Goal: Task Accomplishment & Management: Complete application form

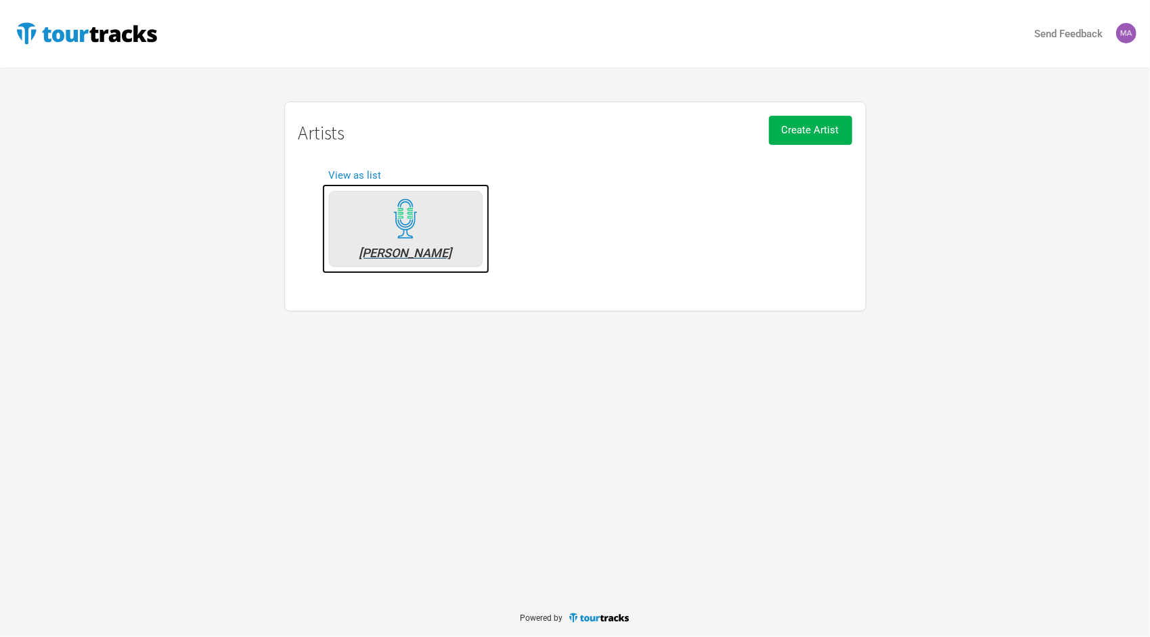
click at [405, 215] on img at bounding box center [405, 218] width 41 height 41
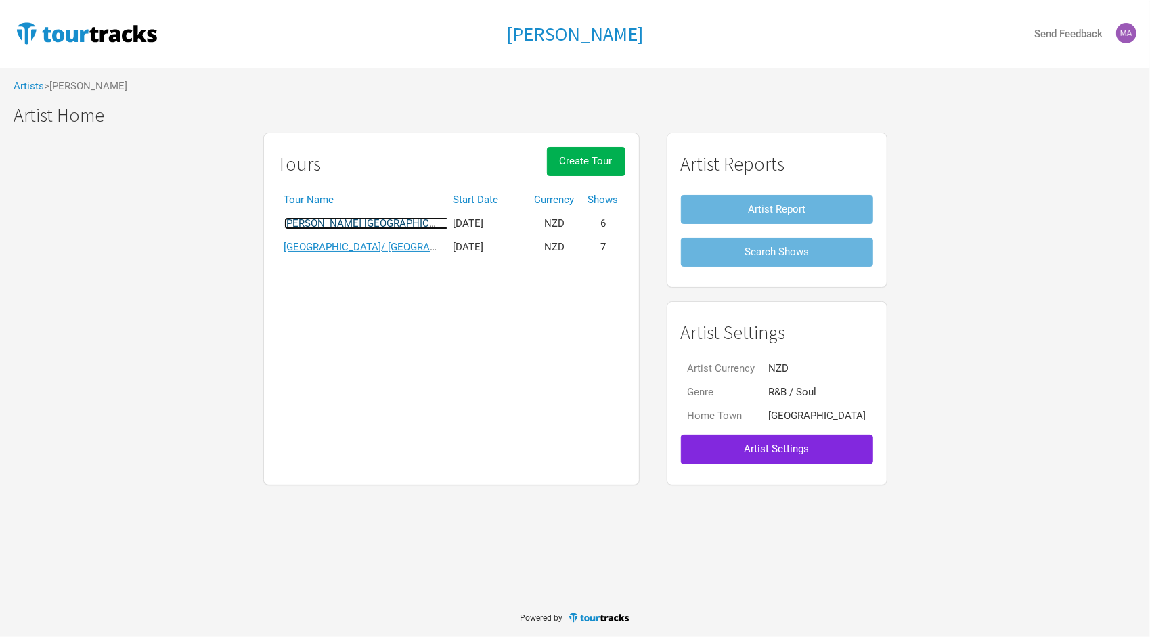
click at [415, 217] on link "[PERSON_NAME] [GEOGRAPHIC_DATA]/[GEOGRAPHIC_DATA] [GEOGRAPHIC_DATA]" at bounding box center [474, 223] width 380 height 12
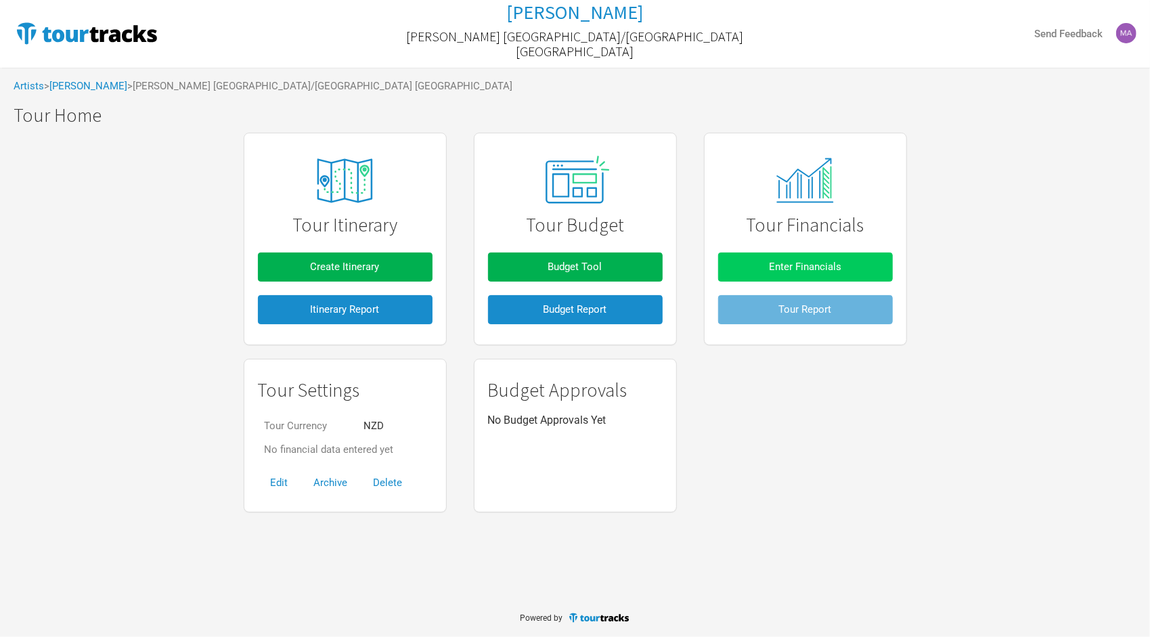
click at [776, 264] on span "Enter Financials" at bounding box center [805, 267] width 72 height 12
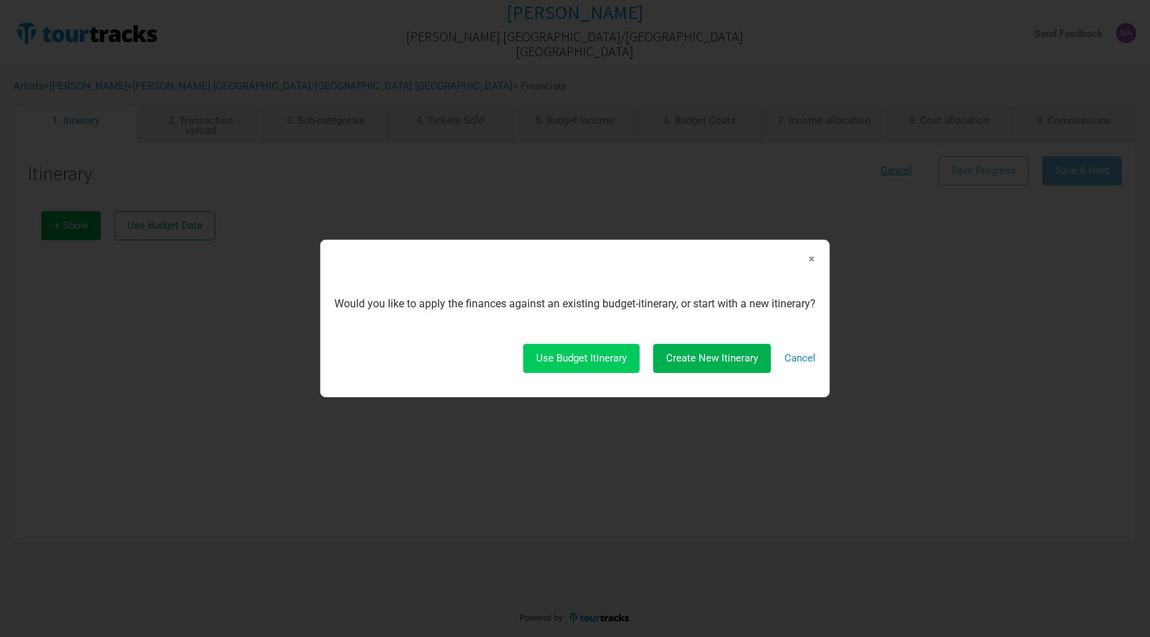
click at [582, 364] on span "Use Budget Itinerary" at bounding box center [581, 358] width 91 height 12
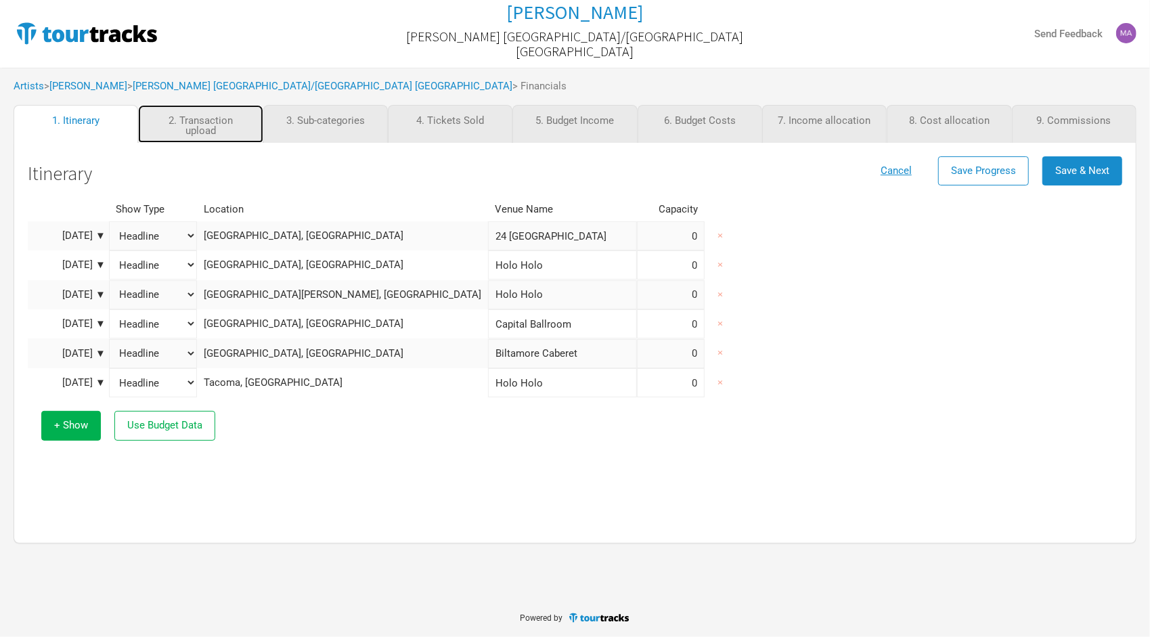
click at [223, 120] on link "2. Transaction upload" at bounding box center [200, 124] width 125 height 38
click at [218, 125] on link "2. Transaction upload" at bounding box center [200, 124] width 125 height 38
click at [152, 419] on span "Use Budget Data" at bounding box center [164, 425] width 75 height 12
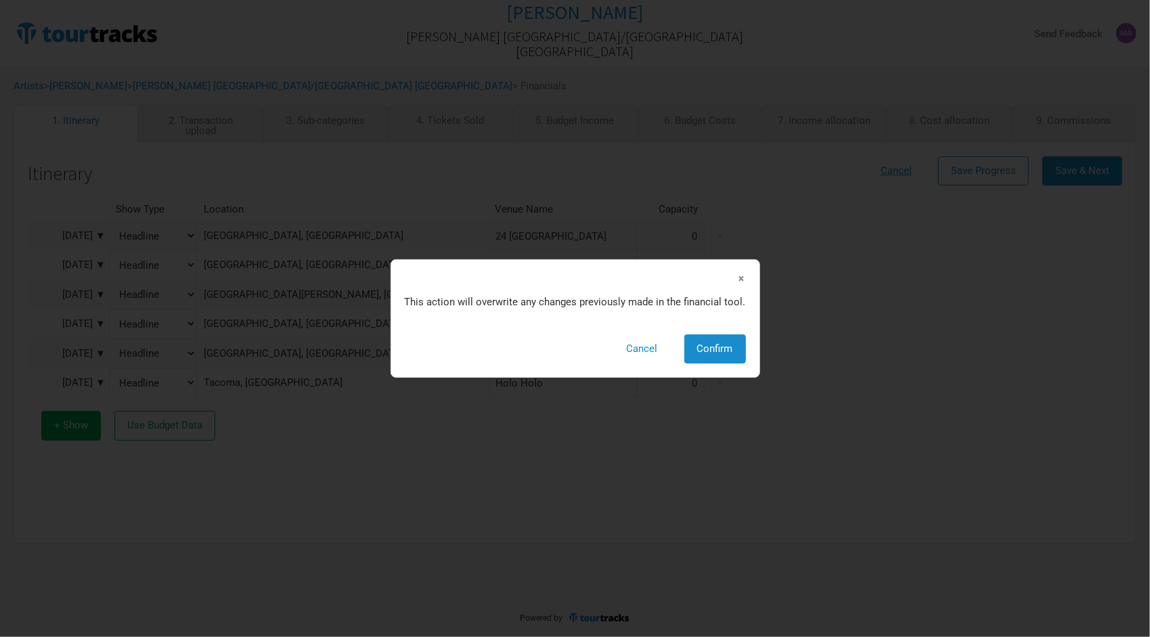
click at [743, 275] on span "×" at bounding box center [742, 278] width 8 height 15
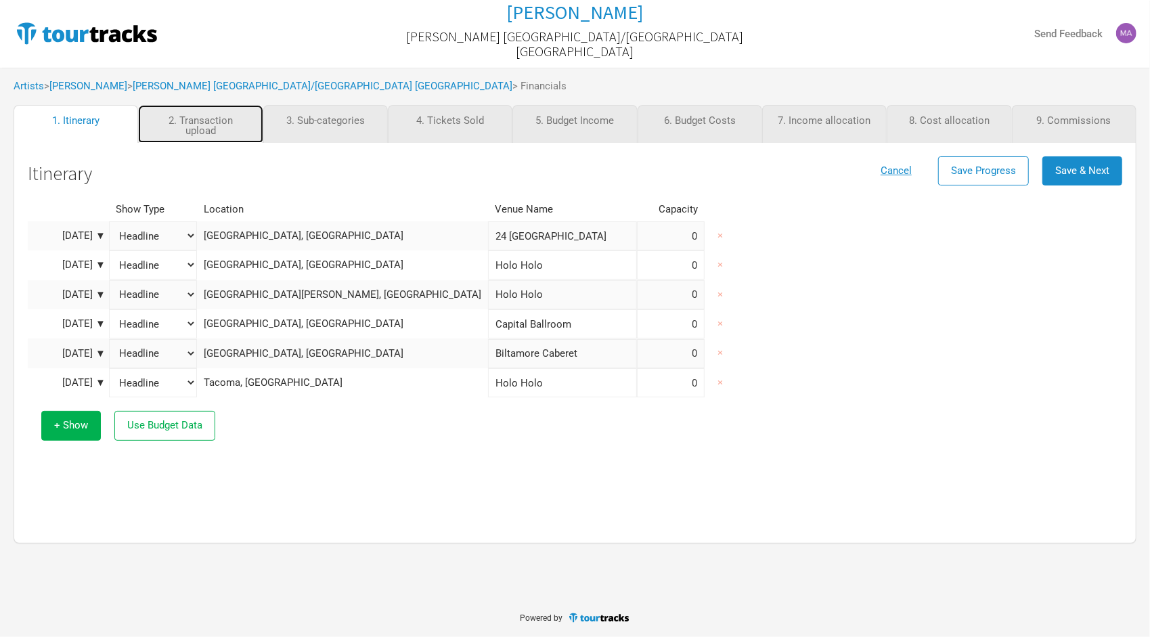
click at [198, 115] on link "2. Transaction upload" at bounding box center [200, 124] width 125 height 38
click at [195, 125] on link "2. Transaction upload" at bounding box center [200, 124] width 125 height 38
click at [200, 123] on link "2. Transaction upload" at bounding box center [200, 124] width 125 height 38
click at [98, 119] on link "1. Itinerary" at bounding box center [76, 124] width 125 height 38
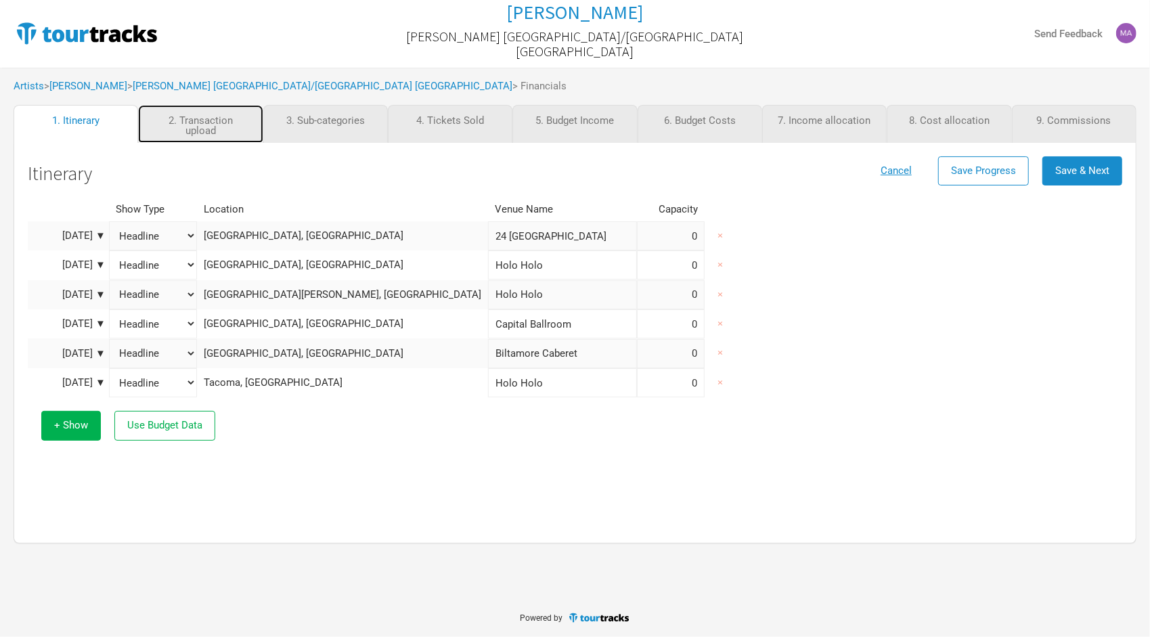
click at [203, 129] on link "2. Transaction upload" at bounding box center [200, 124] width 125 height 38
click at [1066, 174] on span "Save & Next" at bounding box center [1082, 170] width 54 height 12
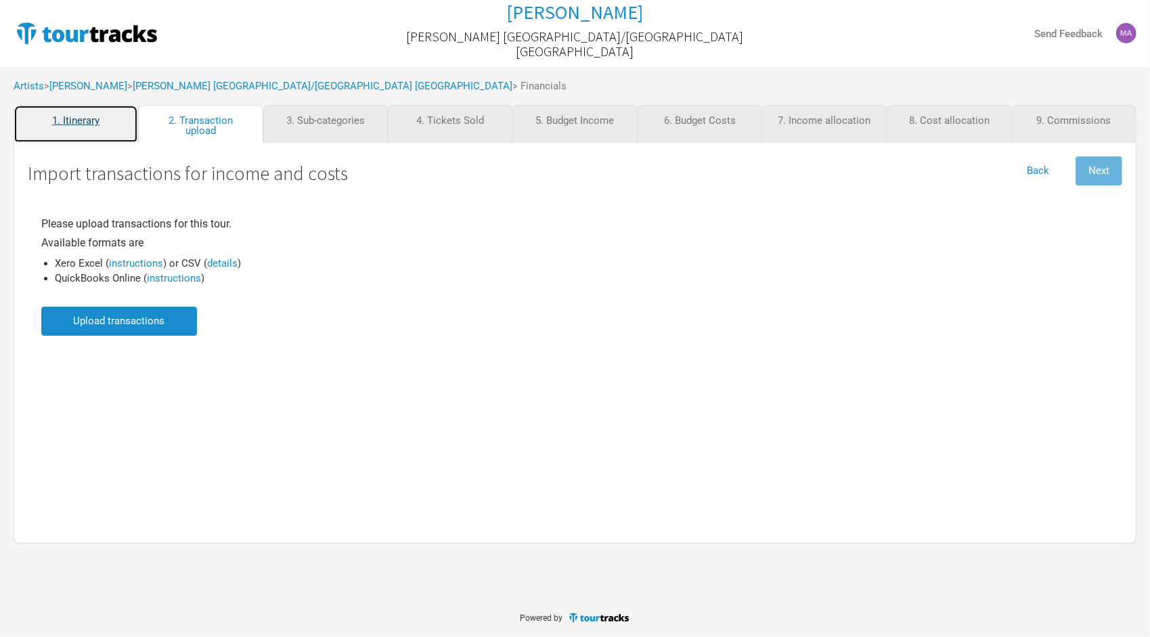
click at [72, 120] on link "1. Itinerary" at bounding box center [76, 124] width 125 height 38
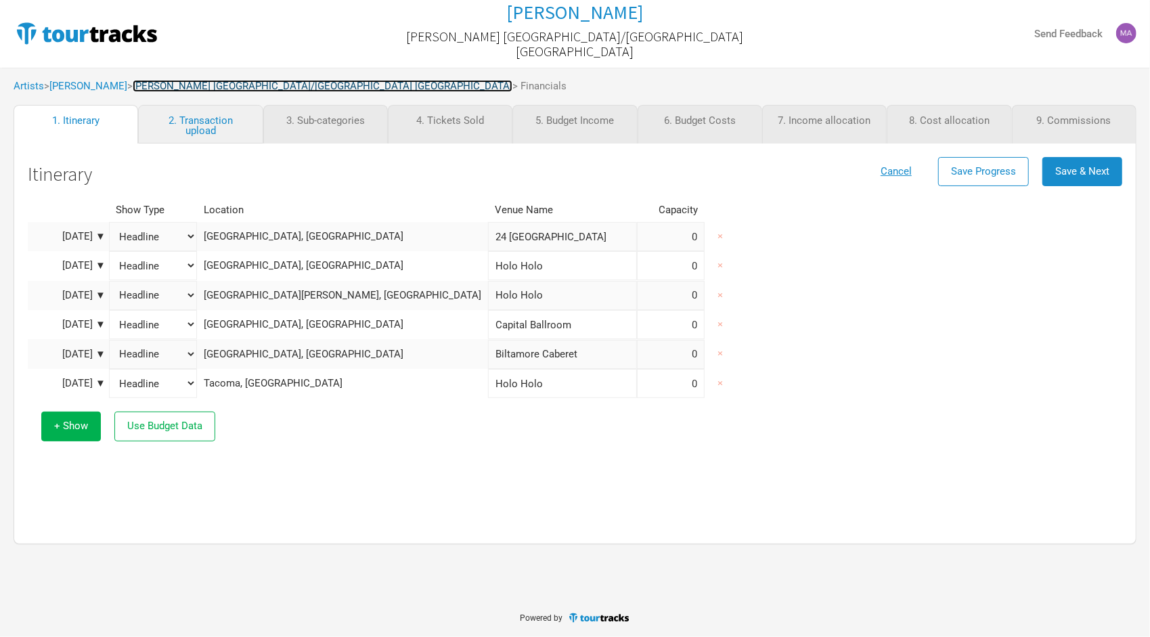
click at [185, 82] on link "[PERSON_NAME] [GEOGRAPHIC_DATA]/[GEOGRAPHIC_DATA] [GEOGRAPHIC_DATA]" at bounding box center [323, 86] width 380 height 12
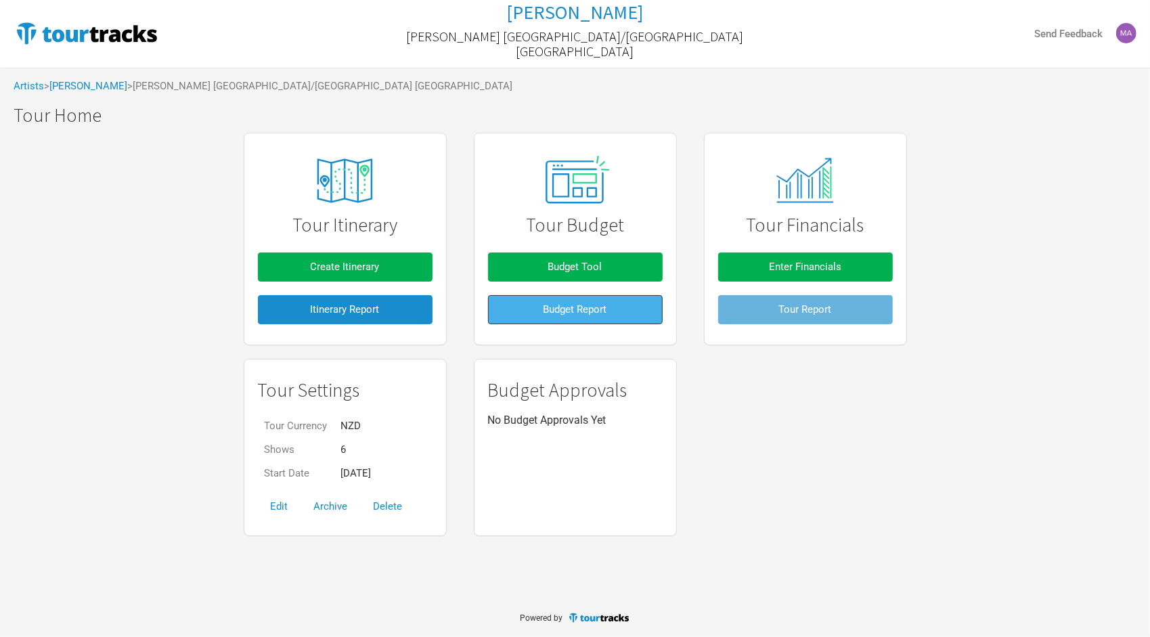
click at [586, 307] on span "Budget Report" at bounding box center [575, 309] width 64 height 12
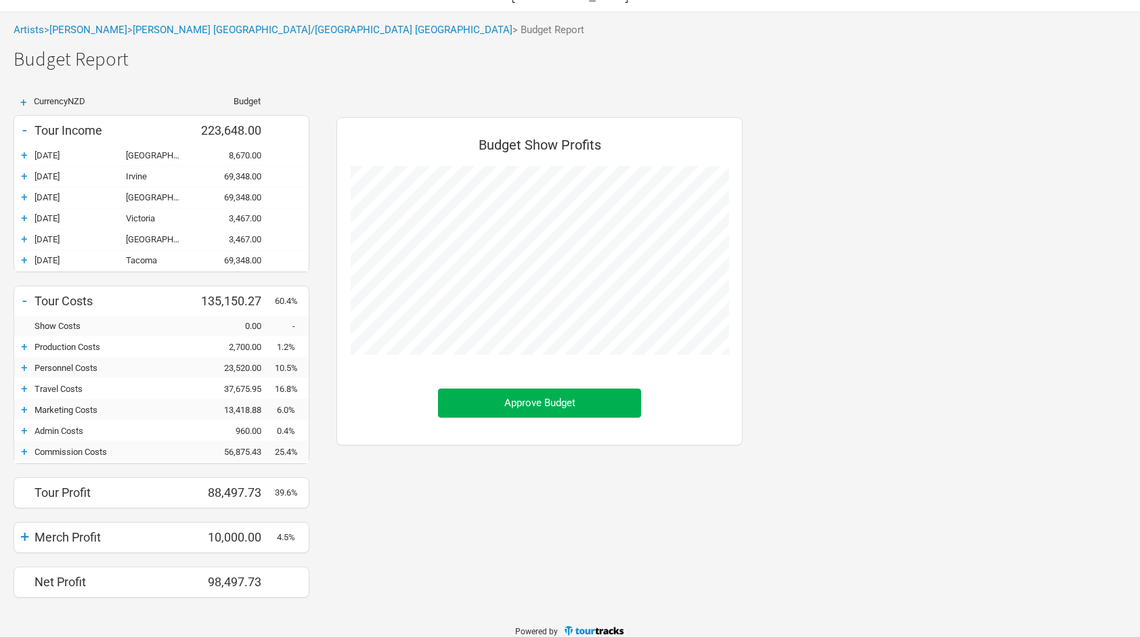
scroll to position [64, 0]
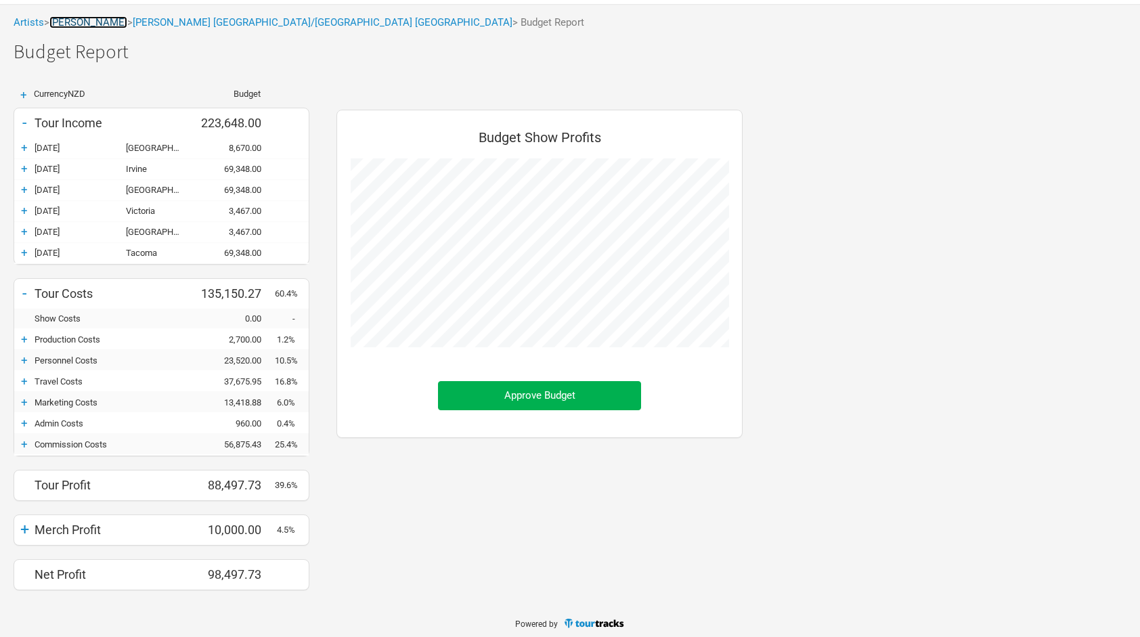
click at [78, 25] on link "[PERSON_NAME]" at bounding box center [88, 22] width 78 height 12
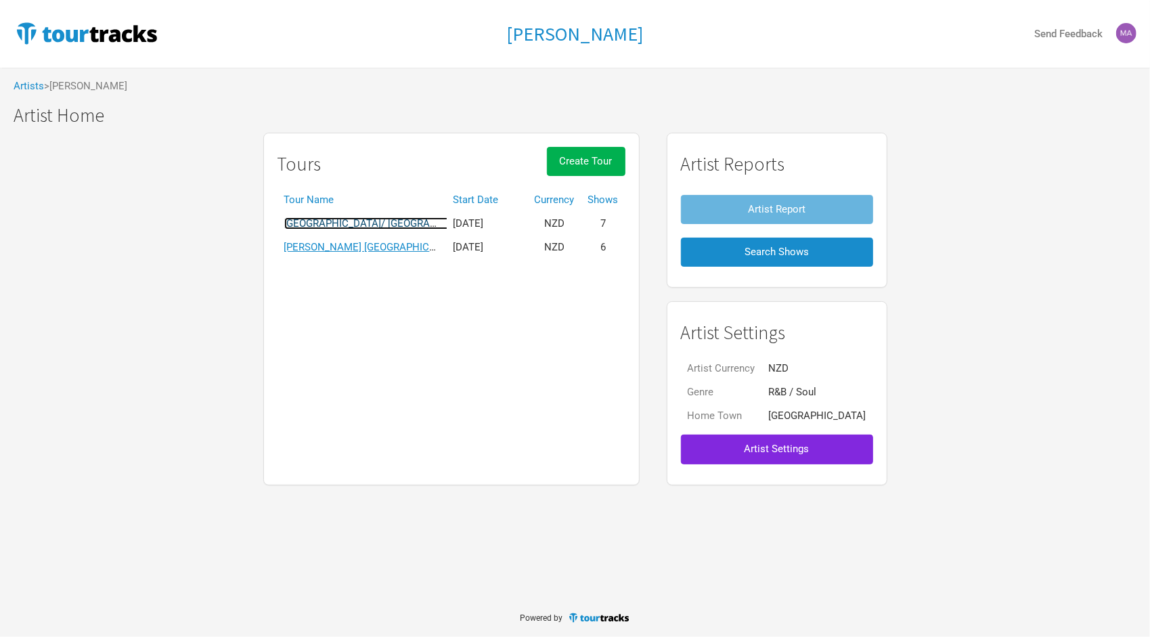
click at [403, 225] on link "[GEOGRAPHIC_DATA]/ [GEOGRAPHIC_DATA] [DATE]" at bounding box center [401, 223] width 235 height 12
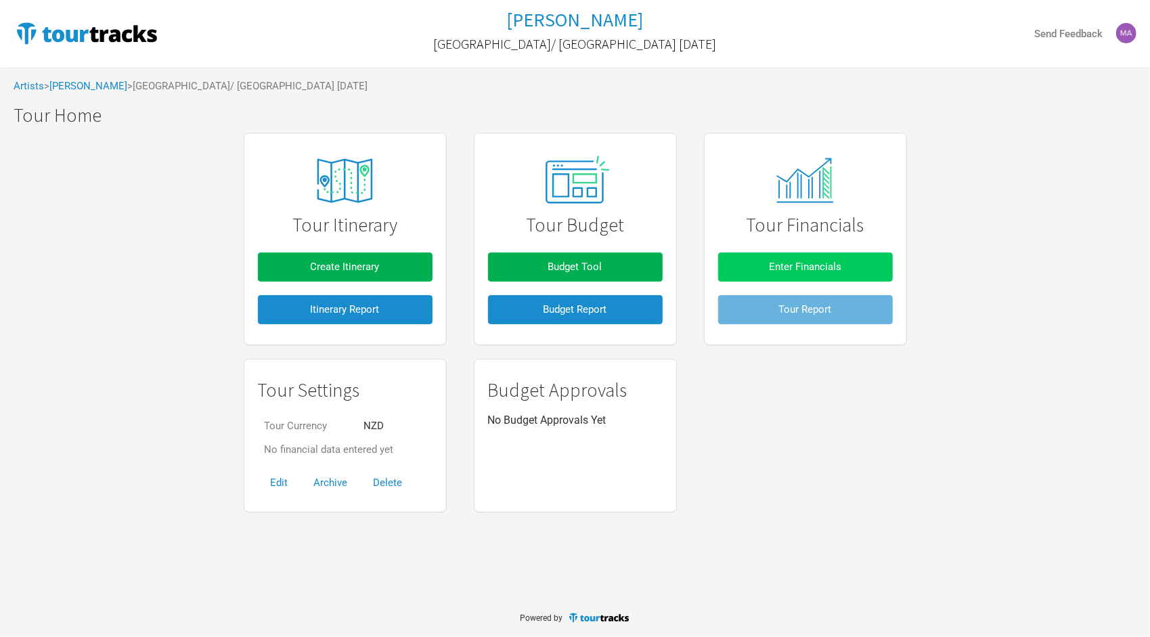
click at [828, 263] on span "Enter Financials" at bounding box center [805, 267] width 72 height 12
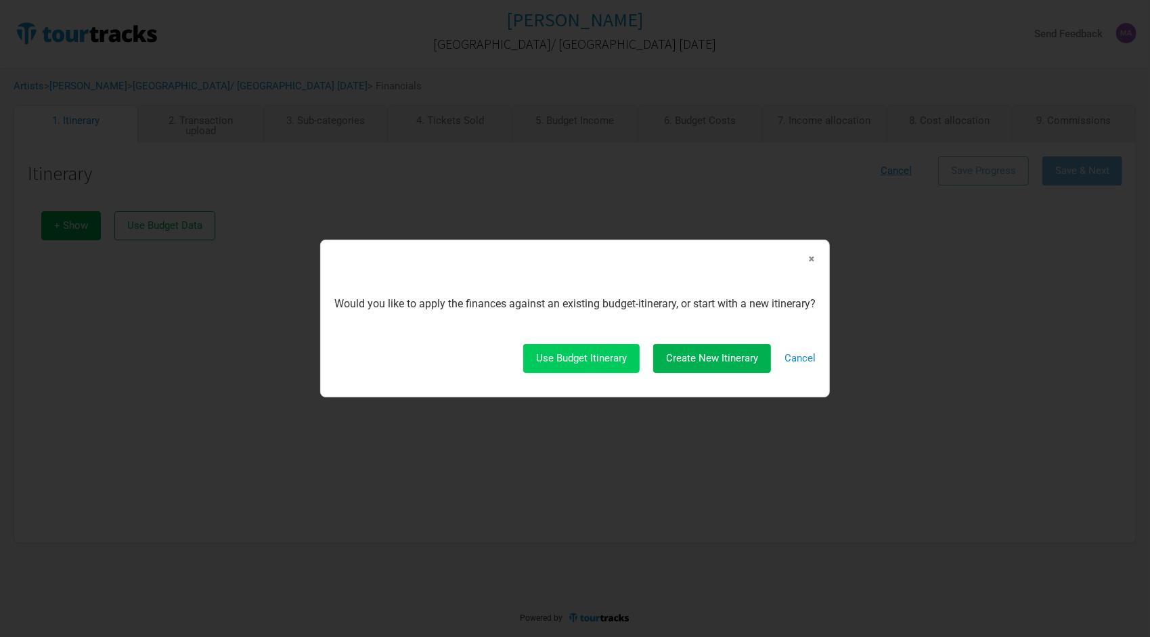
click at [605, 363] on span "Use Budget Itinerary" at bounding box center [581, 358] width 91 height 12
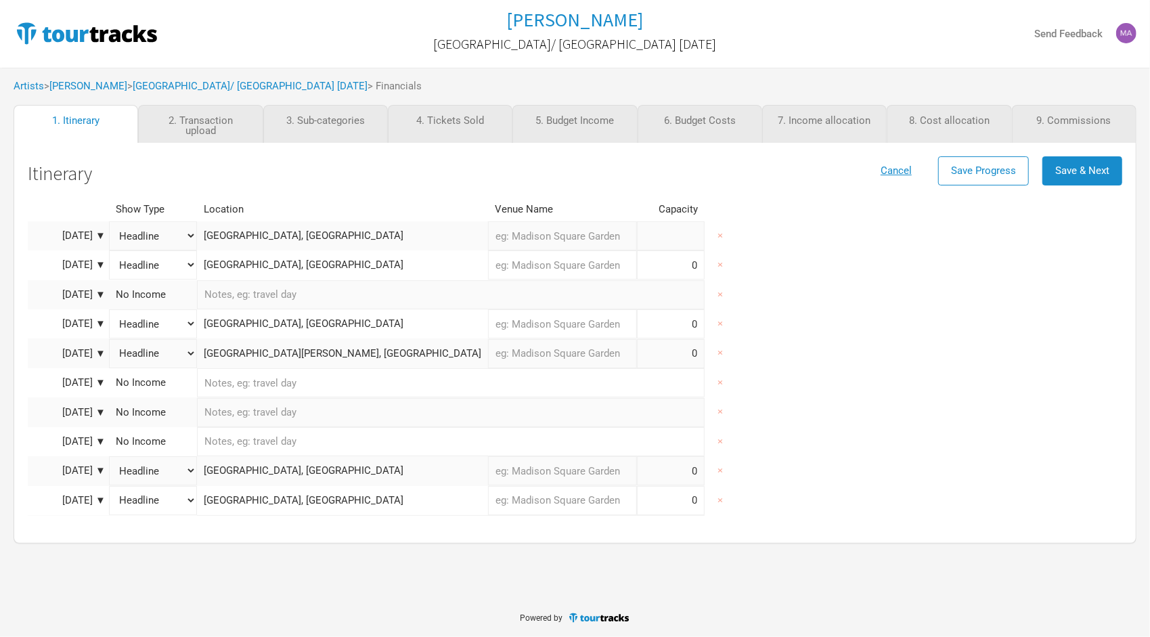
click at [637, 244] on input at bounding box center [671, 235] width 68 height 29
type input "0"
click at [651, 219] on div "Show Type Location Venue Name Capacity [DATE] ▼ Headline Festival Corporate Sup…" at bounding box center [575, 429] width 1094 height 462
click at [201, 123] on link "2. Transaction upload" at bounding box center [200, 124] width 125 height 38
click at [1087, 173] on span "Save & Next" at bounding box center [1082, 170] width 54 height 12
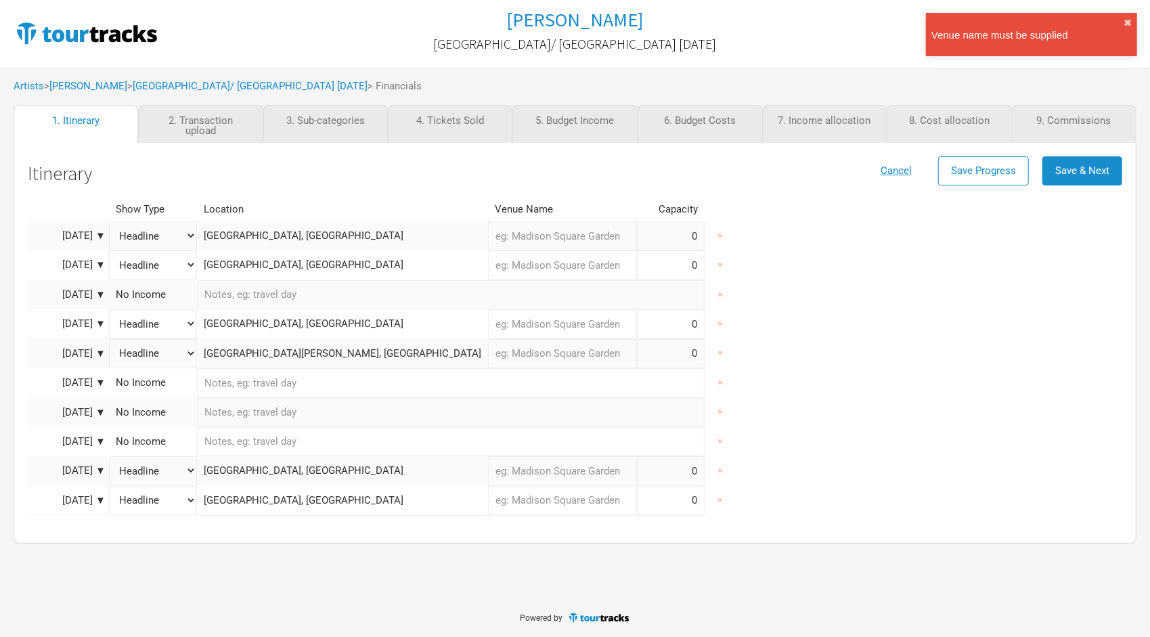
click at [364, 302] on input "text" at bounding box center [450, 294] width 507 height 29
